Goal: Use online tool/utility: Utilize a website feature to perform a specific function

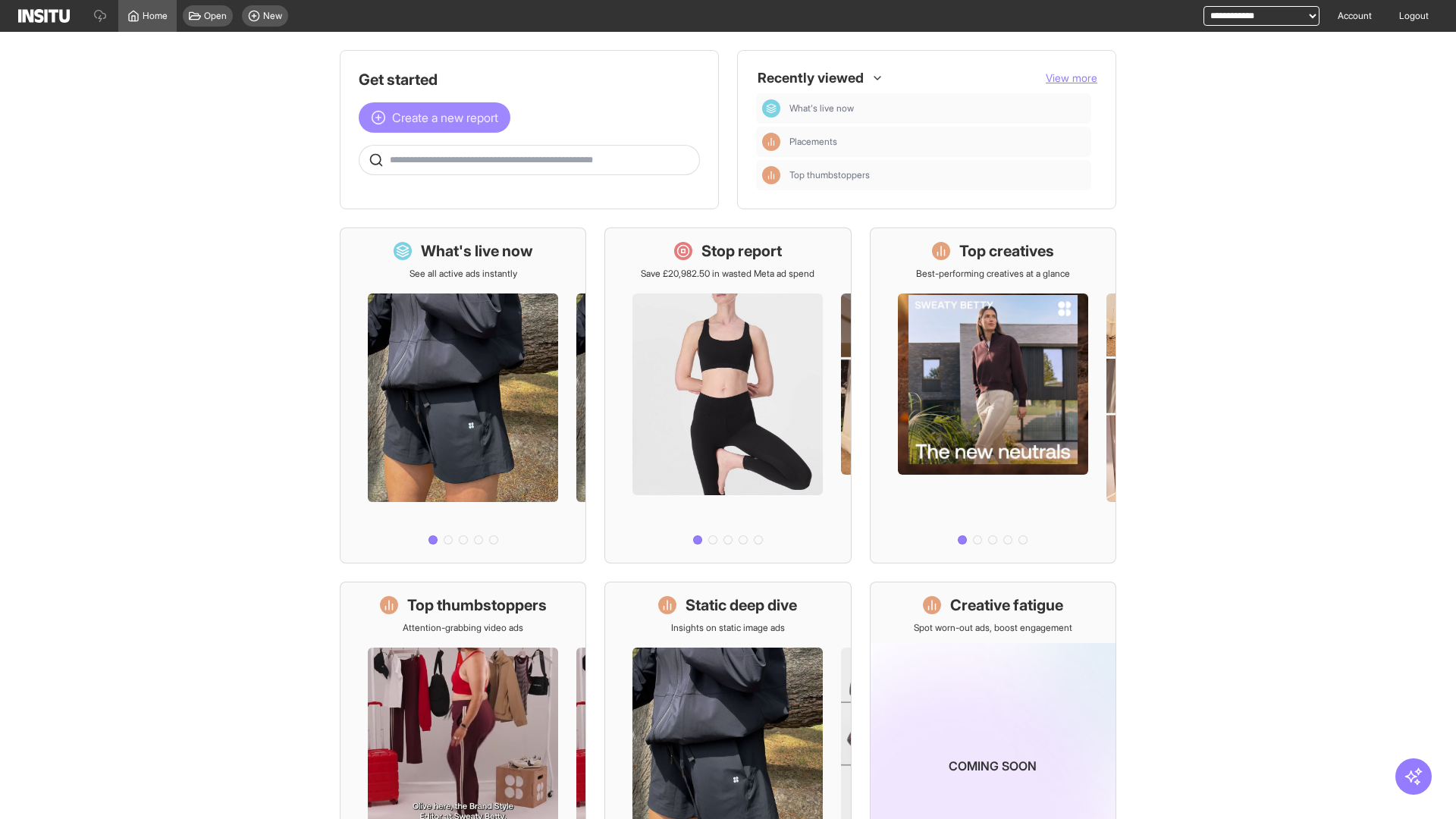
click at [439, 117] on span "Create a new report" at bounding box center [445, 117] width 107 height 18
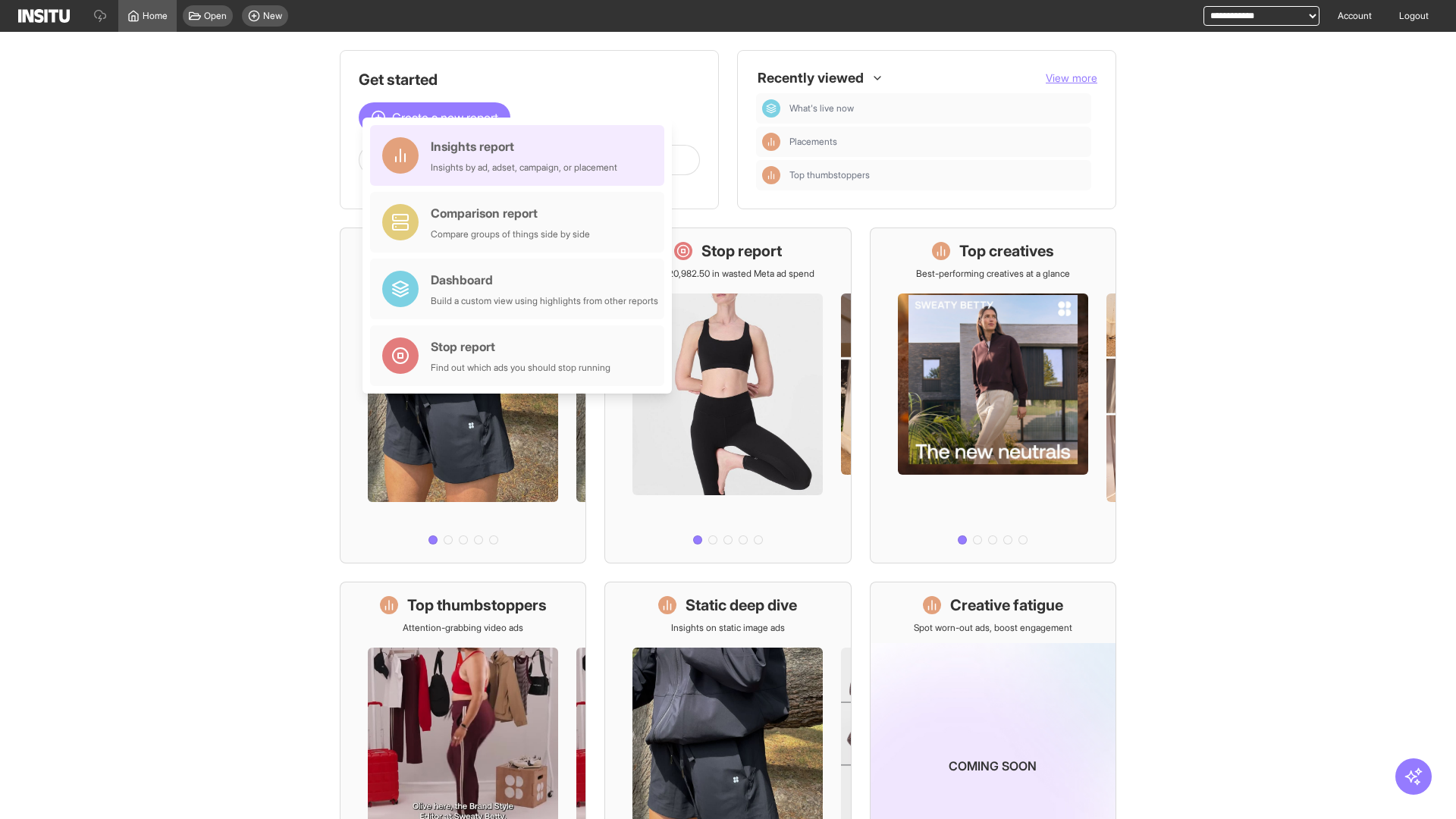
click at [521, 155] on div "Insights report Insights by ad, adset, campaign, or placement" at bounding box center [523, 155] width 186 height 36
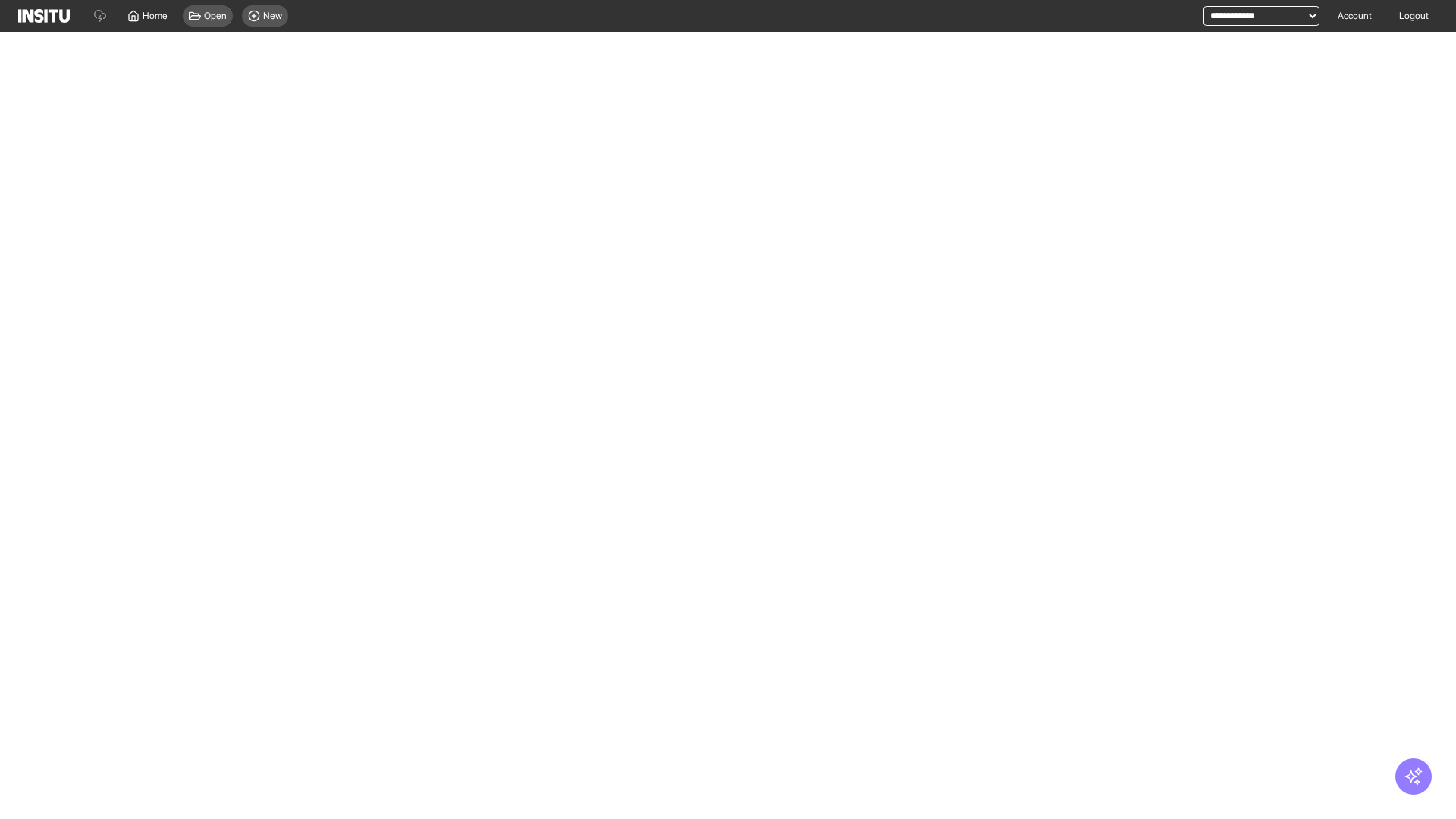
select select "**"
